Goal: Task Accomplishment & Management: Complete application form

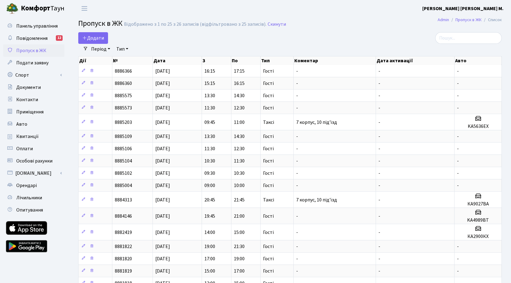
select select "25"
click at [94, 36] on span "Додати" at bounding box center [93, 38] width 22 height 7
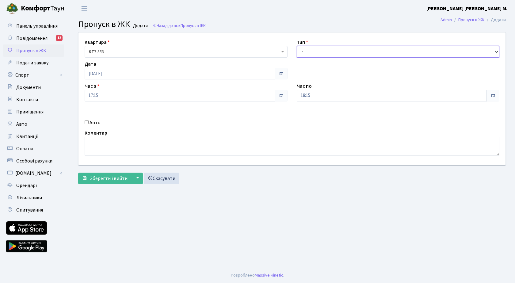
click at [331, 52] on select "- Доставка Таксі Гості Сервіс" at bounding box center [398, 52] width 203 height 12
select select "3"
click at [297, 46] on select "- Доставка Таксі Гості Сервіс" at bounding box center [398, 52] width 203 height 12
click at [105, 178] on span "Зберегти і вийти" at bounding box center [109, 178] width 38 height 7
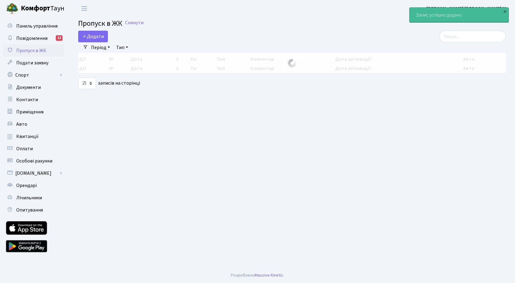
select select "25"
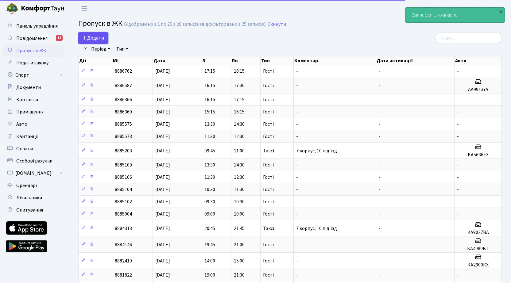
click at [87, 37] on icon at bounding box center [84, 37] width 5 height 5
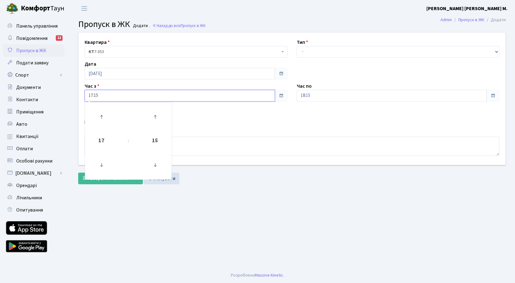
click at [120, 94] on input "17:15" at bounding box center [180, 96] width 190 height 12
click at [101, 118] on icon at bounding box center [101, 117] width 17 height 17
type input "18:15"
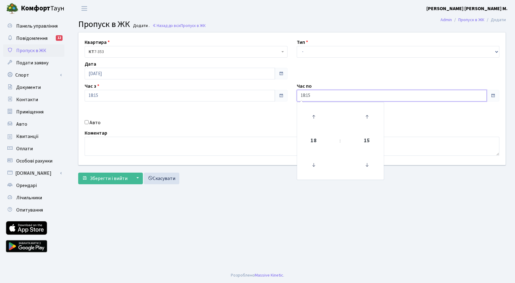
click at [336, 96] on input "18:15" at bounding box center [392, 96] width 190 height 12
drag, startPoint x: 317, startPoint y: 117, endPoint x: 321, endPoint y: 103, distance: 14.8
click at [317, 117] on icon at bounding box center [313, 117] width 17 height 17
type input "19:15"
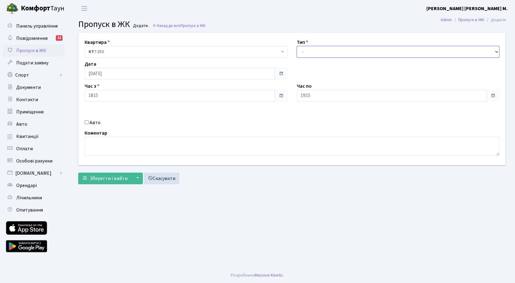
click at [337, 52] on select "- Доставка Таксі Гості Сервіс" at bounding box center [398, 52] width 203 height 12
select select "3"
click at [297, 46] on select "- Доставка Таксі Гості Сервіс" at bounding box center [398, 52] width 203 height 12
click at [102, 181] on span "Зберегти і вийти" at bounding box center [109, 178] width 38 height 7
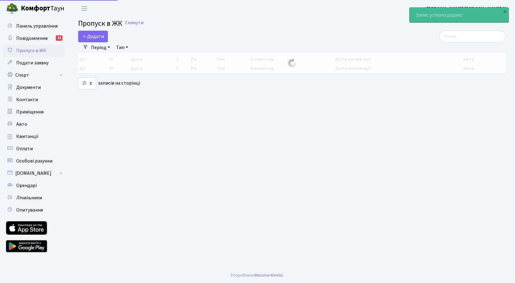
select select "25"
